Goal: Find specific page/section: Find specific page/section

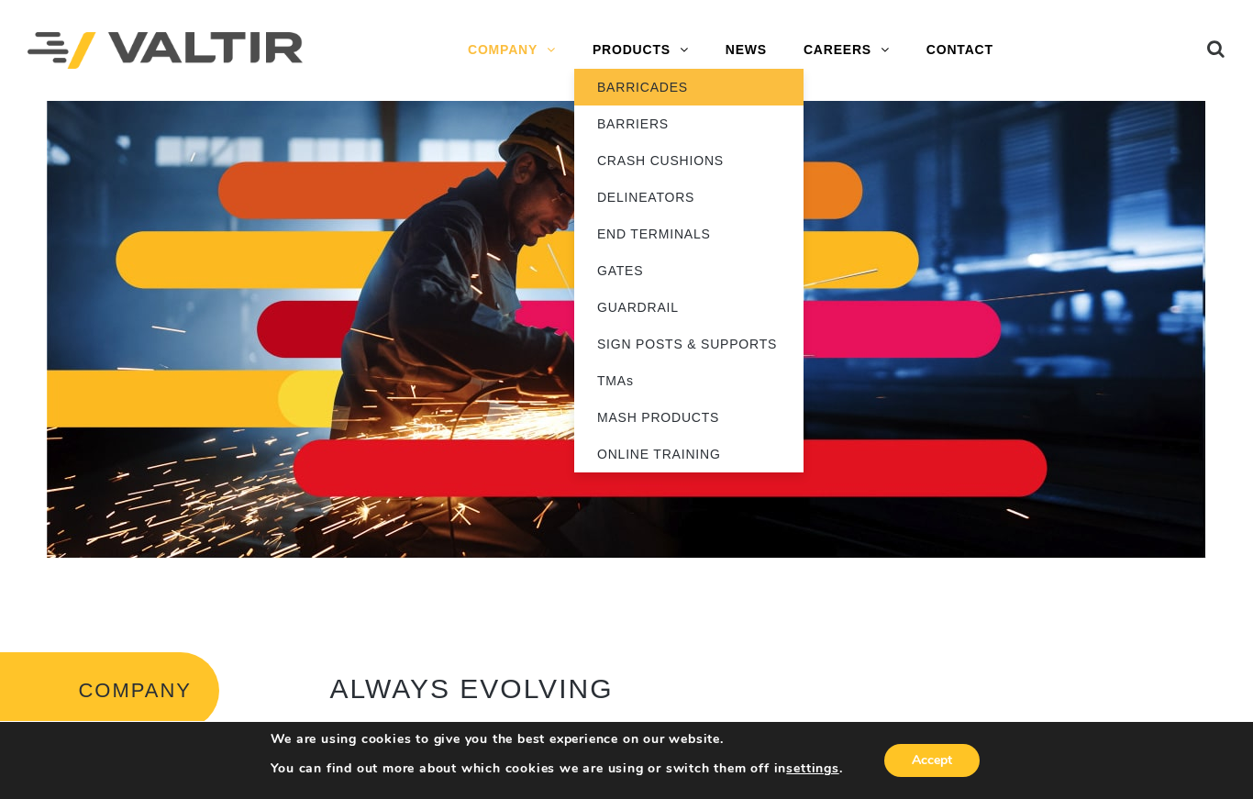
click at [686, 88] on link "BARRICADES" at bounding box center [688, 87] width 229 height 37
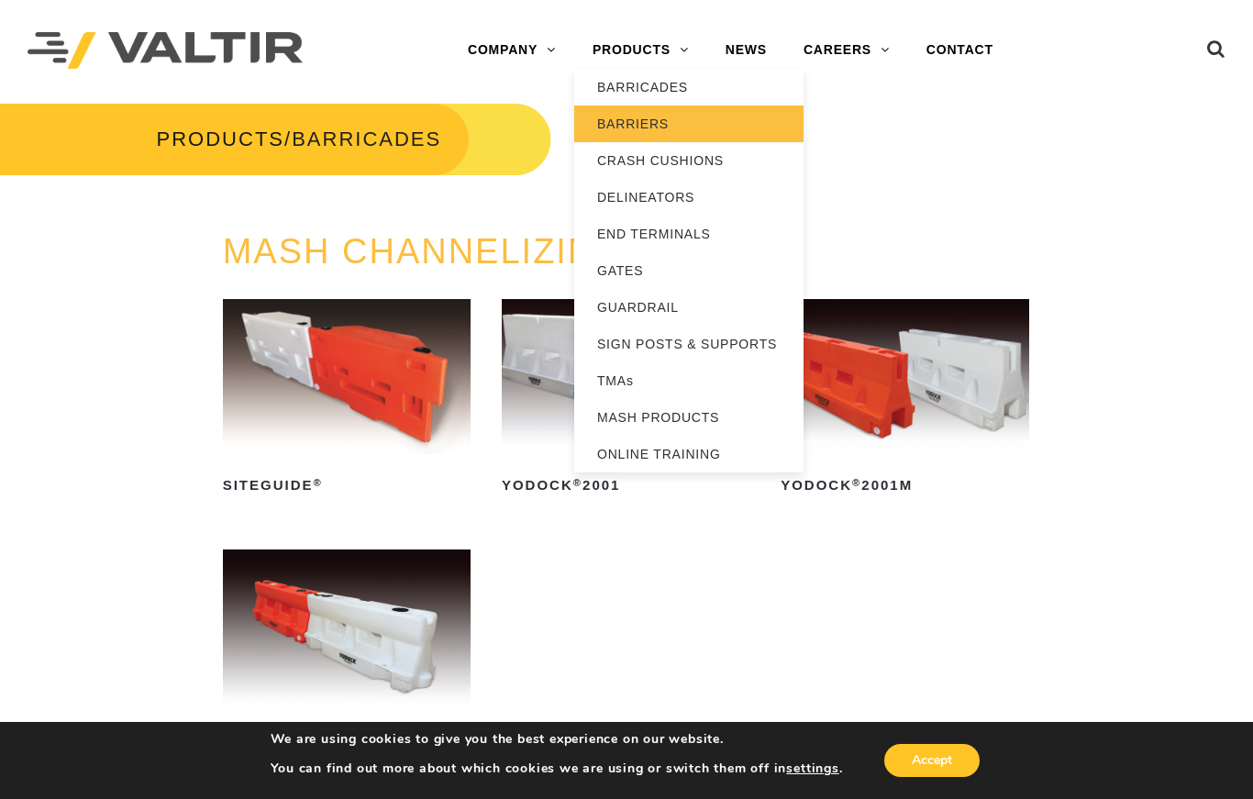
click at [660, 120] on link "BARRIERS" at bounding box center [688, 123] width 229 height 37
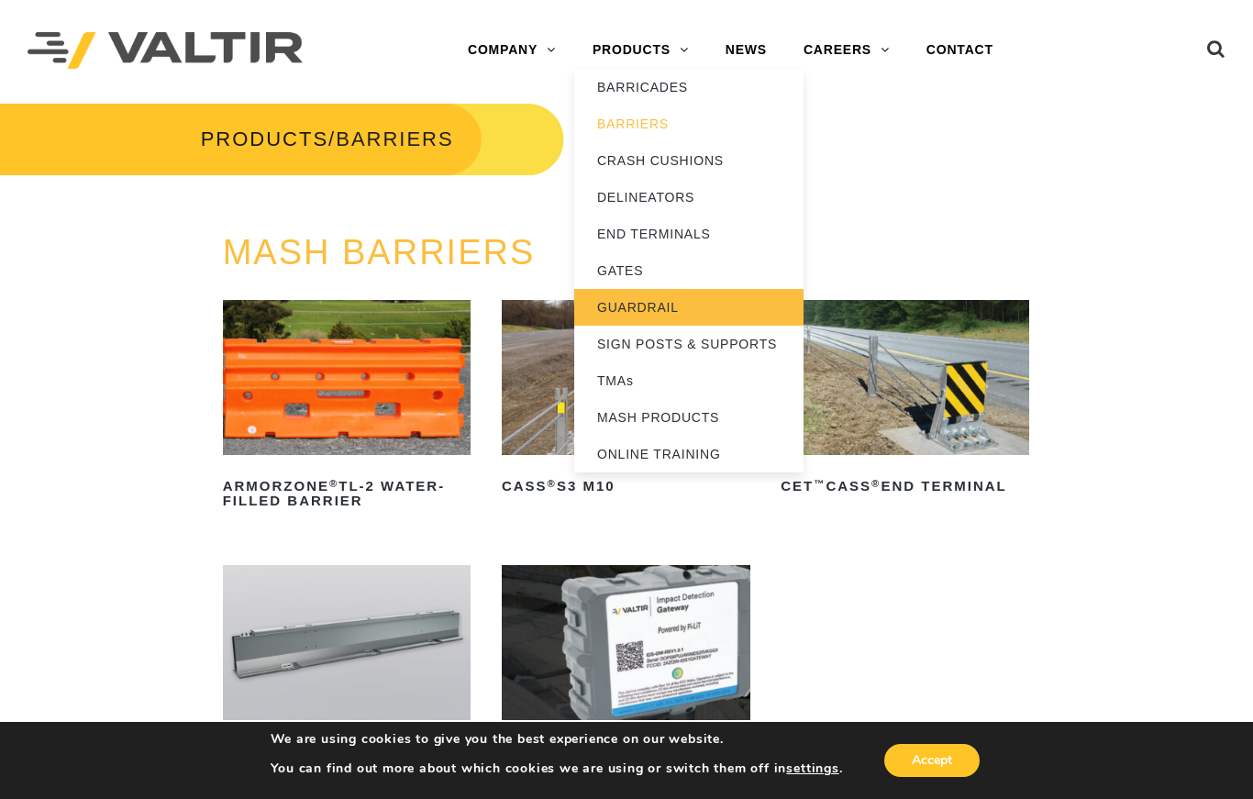
click at [656, 298] on link "GUARDRAIL" at bounding box center [688, 307] width 229 height 37
